Goal: Transaction & Acquisition: Purchase product/service

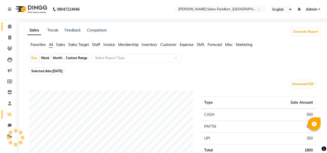
click at [9, 26] on icon at bounding box center [9, 27] width 3 height 4
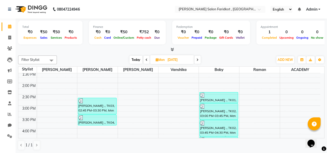
scroll to position [132, 0]
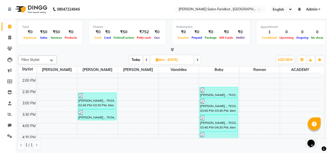
click at [198, 60] on icon at bounding box center [197, 59] width 2 height 3
type input "02-09-2025"
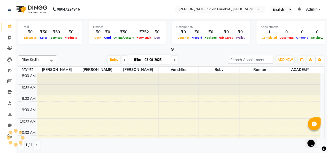
scroll to position [135, 0]
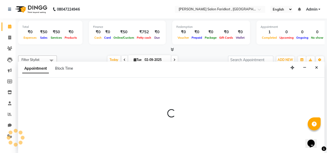
select select "89530"
select select "tentative"
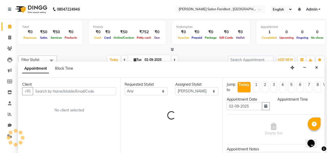
scroll to position [0, 0]
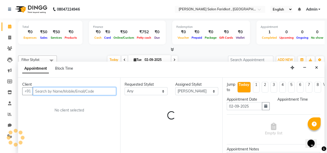
select select "855"
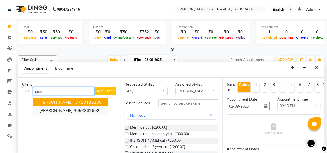
click at [74, 110] on ngb-highlight "9056802602" at bounding box center [87, 110] width 26 height 5
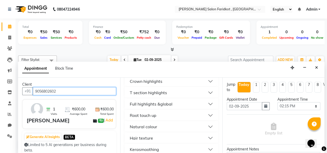
scroll to position [190, 0]
type input "9056802602"
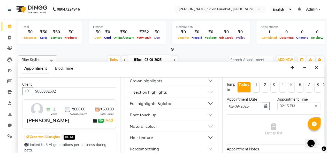
click at [167, 116] on button "Root touch up" at bounding box center [171, 114] width 89 height 9
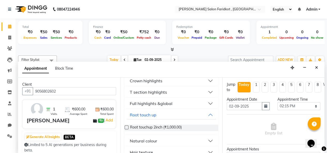
click at [126, 130] on label at bounding box center [127, 128] width 4 height 4
click at [126, 130] on input "checkbox" at bounding box center [126, 127] width 3 height 3
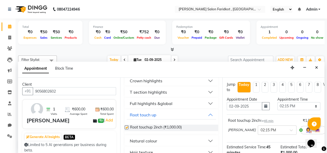
checkbox input "false"
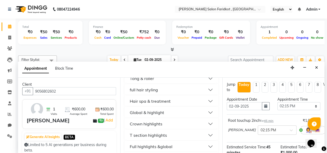
scroll to position [142, 0]
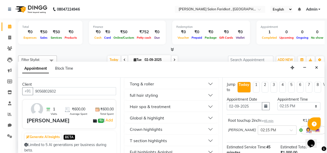
click at [177, 109] on button "Hair spa & treatment" at bounding box center [171, 106] width 89 height 9
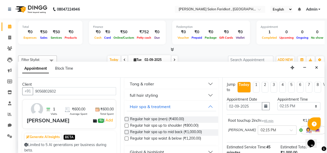
click at [126, 128] on label at bounding box center [127, 126] width 4 height 4
click at [126, 128] on input "checkbox" at bounding box center [126, 126] width 3 height 3
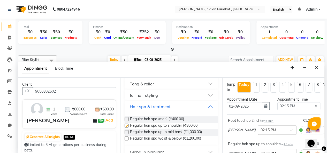
checkbox input "false"
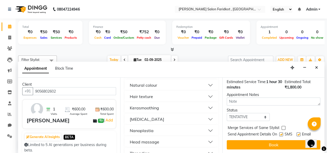
scroll to position [94, 0]
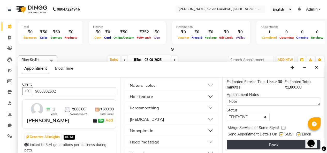
click at [285, 141] on button "Book" at bounding box center [274, 144] width 94 height 9
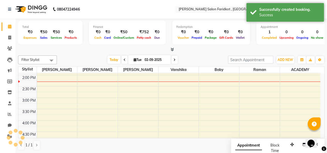
scroll to position [0, 0]
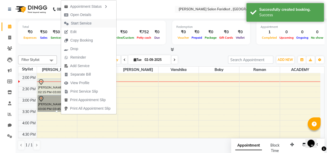
click at [98, 24] on button "Start Service" at bounding box center [88, 23] width 55 height 9
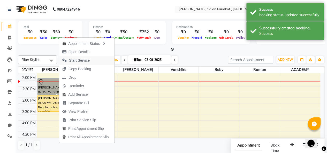
click at [85, 61] on span "Start Service" at bounding box center [79, 60] width 21 height 5
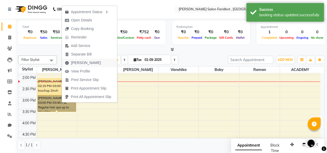
click at [96, 63] on button "[PERSON_NAME]" at bounding box center [89, 63] width 55 height 9
select select "service"
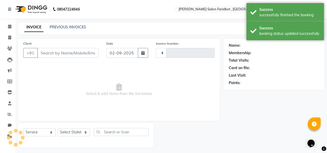
type input "0092"
select select "8789"
type input "9056802602"
select select "89530"
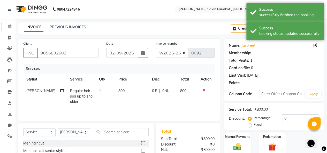
click at [9, 26] on icon at bounding box center [9, 27] width 3 height 4
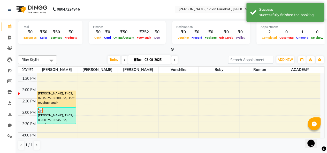
scroll to position [123, 0]
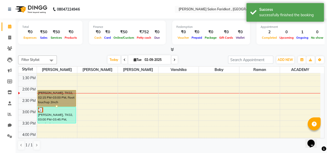
click at [60, 98] on link "[PERSON_NAME], TK02, 02:15 PM-03:00 PM, Root touchup 2inch" at bounding box center [56, 98] width 39 height 17
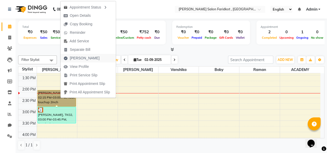
click at [86, 60] on span "[PERSON_NAME]" at bounding box center [85, 58] width 30 height 5
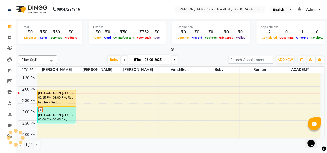
select select "8789"
select select "service"
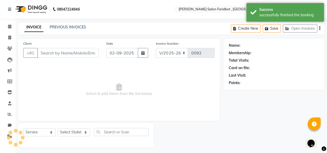
type input "9056802602"
select select "89530"
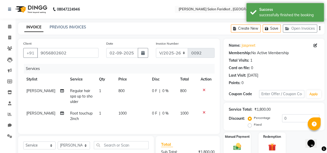
click at [120, 92] on span "800" at bounding box center [121, 91] width 6 height 5
select select "89530"
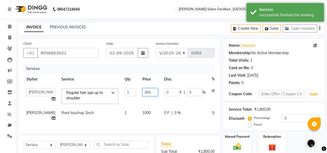
click at [143, 91] on input "800" at bounding box center [150, 92] width 16 height 8
type input "8"
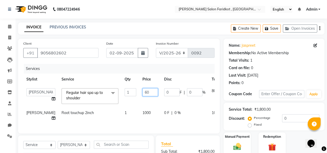
type input "600"
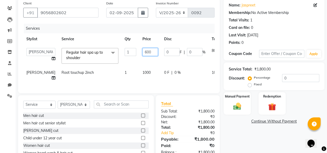
scroll to position [41, 0]
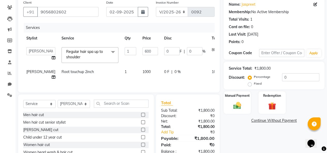
click at [43, 58] on td "ACADEMY [PERSON_NAME] [PERSON_NAME] [PERSON_NAME] Rohit [PERSON_NAME]" at bounding box center [40, 55] width 35 height 22
select select "89530"
click at [292, 75] on input "0" at bounding box center [300, 77] width 37 height 8
type input "01"
type input "6"
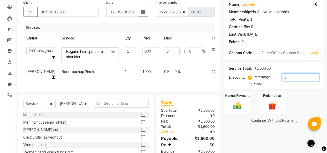
type input "1"
type input "010"
type input "60"
type input "10"
type input "01"
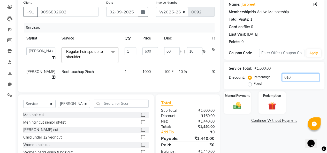
type input "6"
type input "1"
type input "0"
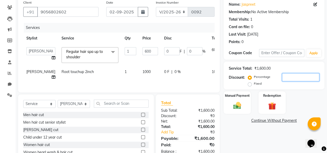
type input "1"
type input "6"
type input "1"
type input "10"
type input "60"
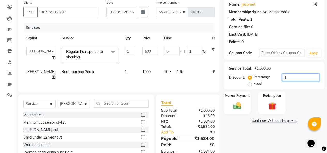
type input "10"
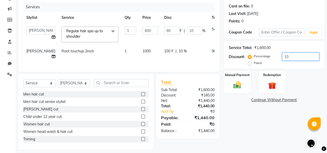
scroll to position [75, 0]
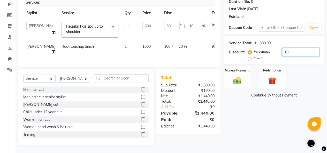
type input "10"
click at [240, 76] on img at bounding box center [237, 80] width 13 height 9
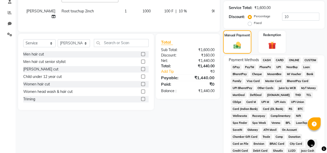
scroll to position [99, 0]
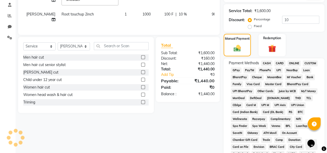
click at [253, 70] on span "PayTM" at bounding box center [250, 70] width 12 height 6
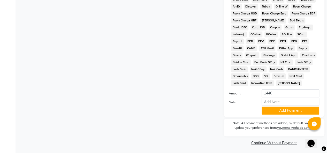
scroll to position [256, 0]
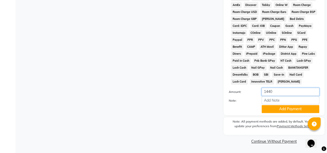
click at [282, 90] on input "1440" at bounding box center [291, 92] width 58 height 8
click at [269, 92] on input "1440" at bounding box center [291, 92] width 58 height 8
type input "0"
click at [297, 109] on button "Add Payment" at bounding box center [291, 109] width 58 height 8
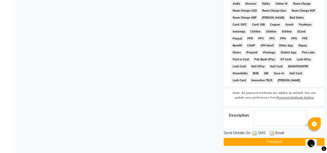
click at [284, 145] on button "Checkout" at bounding box center [274, 142] width 101 height 8
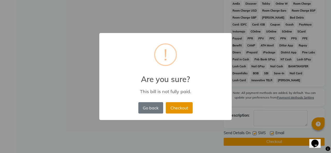
click at [180, 109] on button "Checkout" at bounding box center [179, 107] width 27 height 11
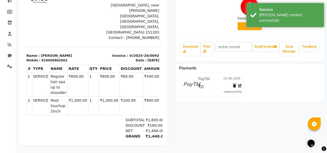
scroll to position [73, 0]
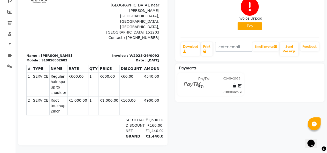
click at [250, 22] on button "Pay" at bounding box center [250, 26] width 24 height 8
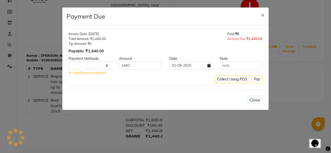
select select "1"
click at [254, 77] on button "Pay" at bounding box center [257, 79] width 11 height 8
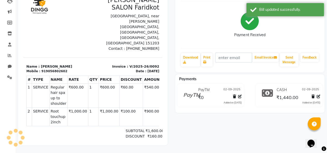
scroll to position [0, 0]
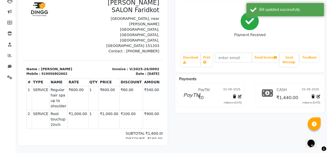
click at [318, 95] on icon at bounding box center [319, 97] width 4 height 4
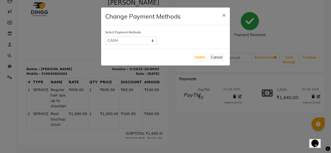
click at [284, 119] on ngb-modal-window "Change Payment Methods × Select Payment Methods CASH CARD ONLINE CUSTOM GPay Pa…" at bounding box center [165, 76] width 331 height 153
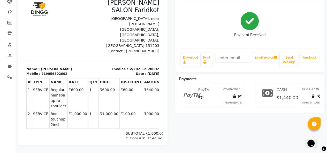
click at [314, 95] on icon at bounding box center [313, 97] width 3 height 4
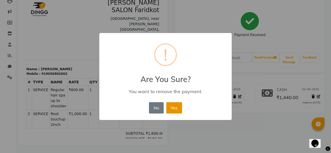
click at [179, 108] on button "Yes" at bounding box center [174, 107] width 16 height 11
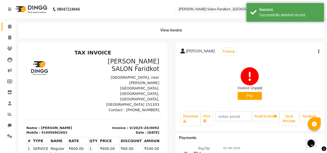
click at [9, 27] on icon at bounding box center [9, 27] width 3 height 4
